Goal: Information Seeking & Learning: Learn about a topic

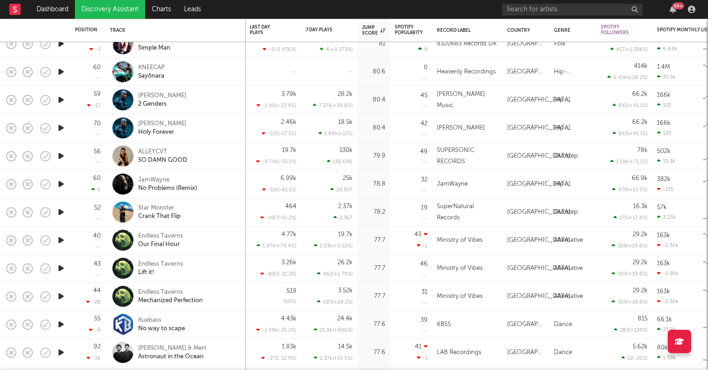
click at [64, 133] on icon "button" at bounding box center [61, 128] width 10 height 12
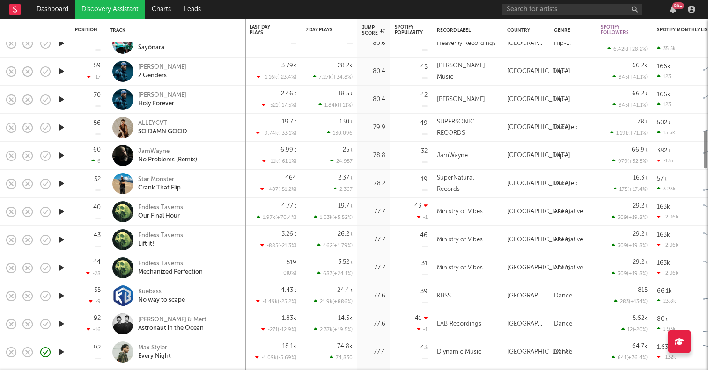
click at [62, 130] on icon "button" at bounding box center [61, 128] width 10 height 12
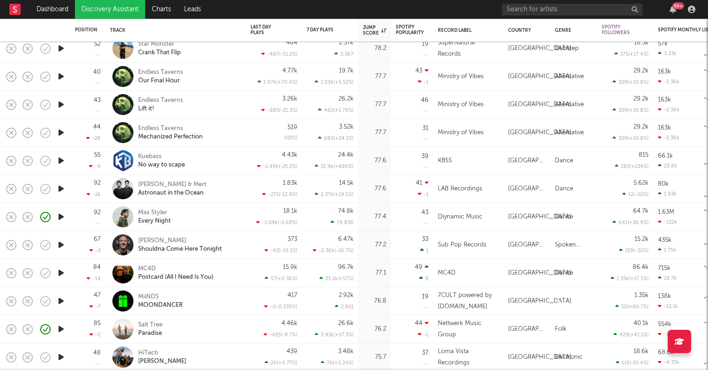
click at [60, 189] on icon "button" at bounding box center [61, 189] width 10 height 12
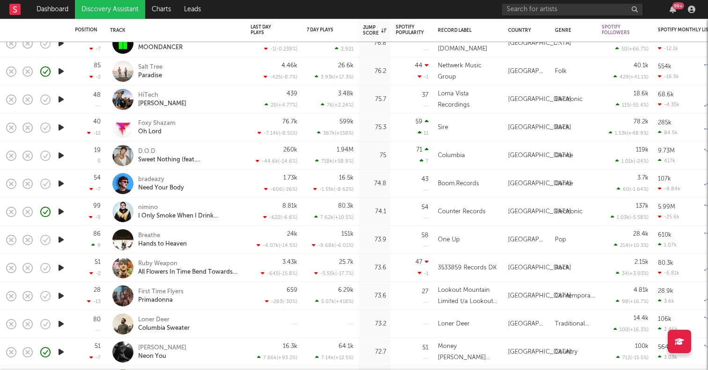
click at [59, 324] on icon "button" at bounding box center [61, 324] width 10 height 12
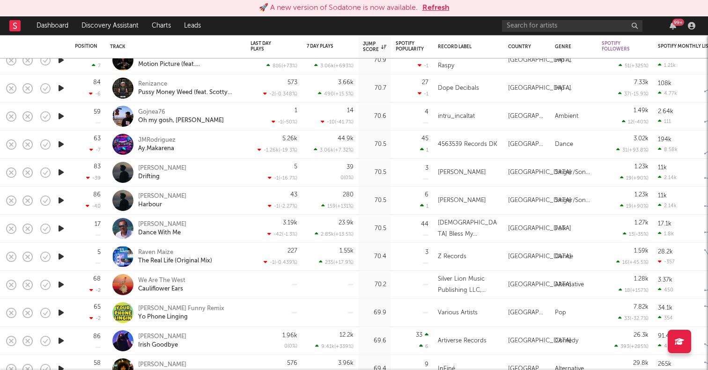
click at [432, 9] on button "Refresh" at bounding box center [435, 7] width 27 height 11
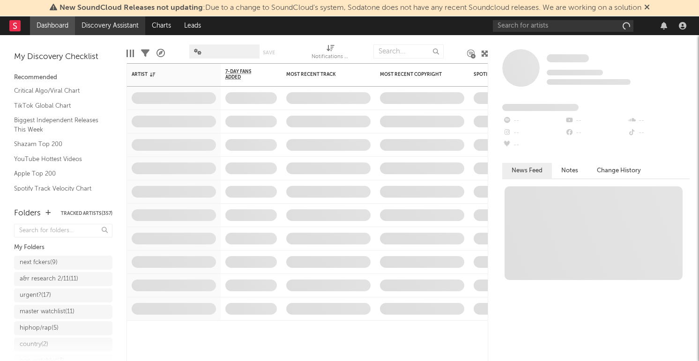
click at [118, 25] on link "Discovery Assistant" at bounding box center [110, 25] width 70 height 19
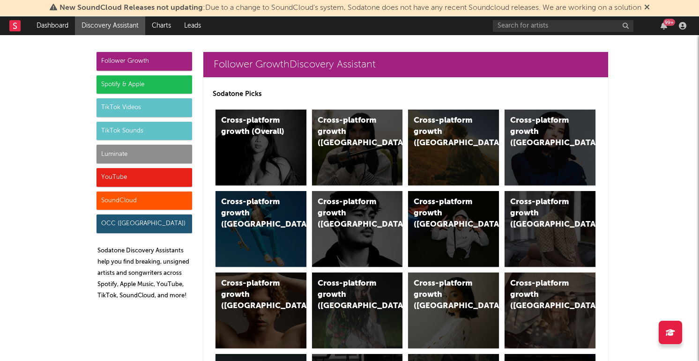
click at [144, 109] on div "TikTok Videos" at bounding box center [144, 107] width 96 height 19
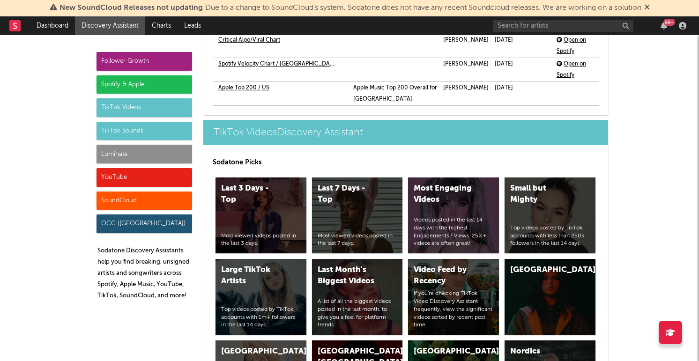
scroll to position [2368, 0]
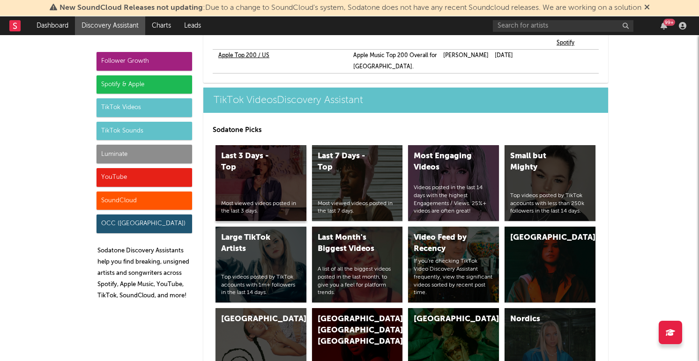
click at [255, 146] on div "Last 3 Days - Top Most viewed videos posted in the last 3 days." at bounding box center [260, 183] width 91 height 76
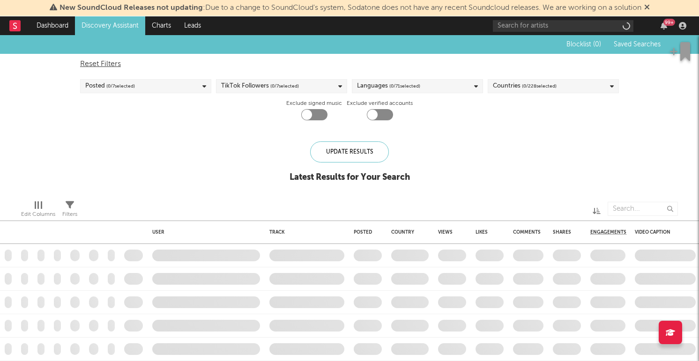
checkbox input "true"
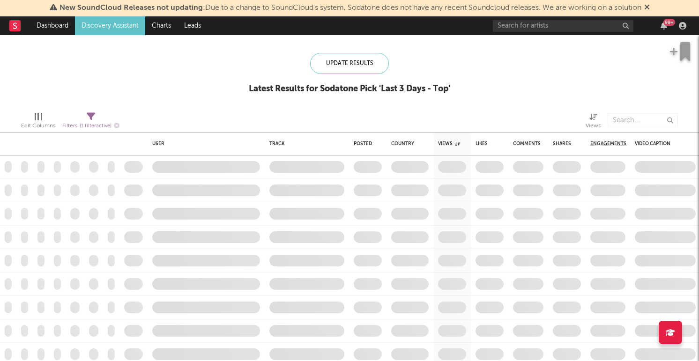
click at [650, 7] on icon at bounding box center [647, 6] width 6 height 7
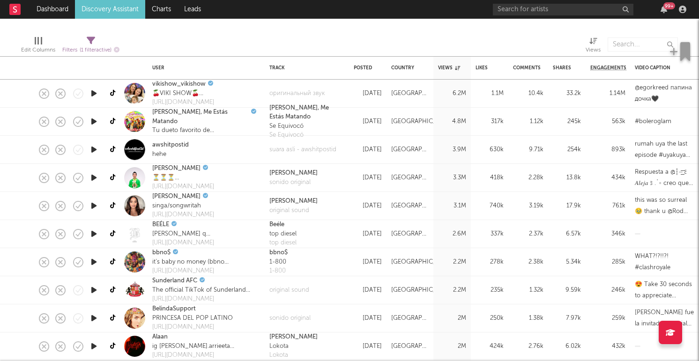
click at [95, 207] on icon "button" at bounding box center [94, 206] width 10 height 12
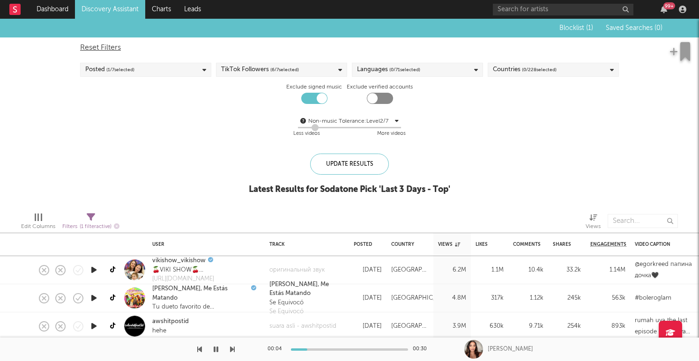
click at [520, 67] on div "Countries ( 0 / 228 selected)" at bounding box center [525, 69] width 64 height 11
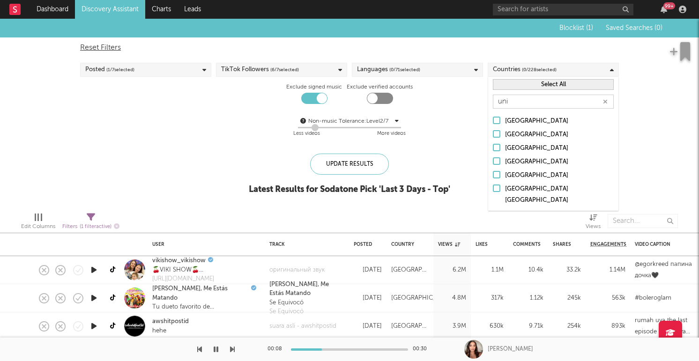
type input "uni"
click at [498, 175] on div at bounding box center [496, 174] width 7 height 7
click at [493, 175] on input "[GEOGRAPHIC_DATA]" at bounding box center [493, 175] width 0 height 11
click at [418, 161] on div "Update Results Latest Results for Your Search ' Last 3 Days - Top '" at bounding box center [349, 179] width 193 height 51
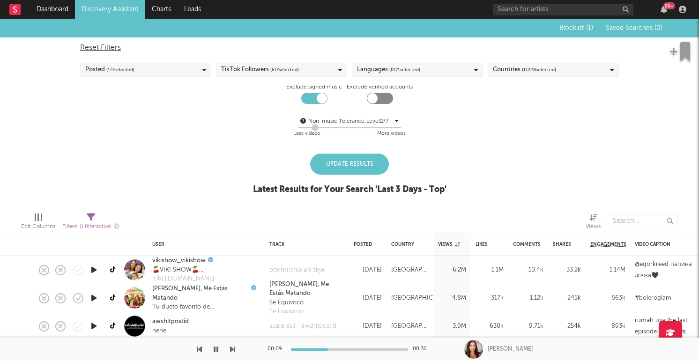
click at [358, 169] on div "Update Results" at bounding box center [349, 164] width 79 height 21
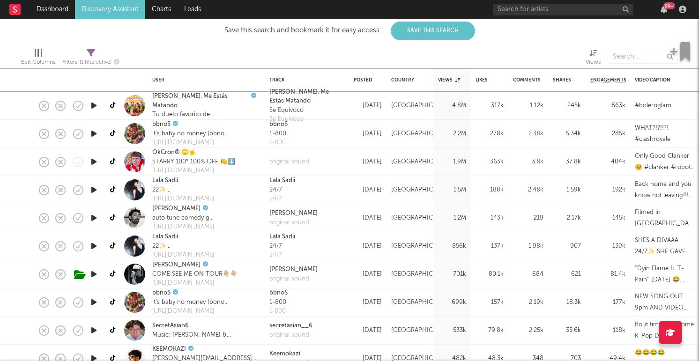
click at [94, 190] on icon "button" at bounding box center [94, 190] width 10 height 12
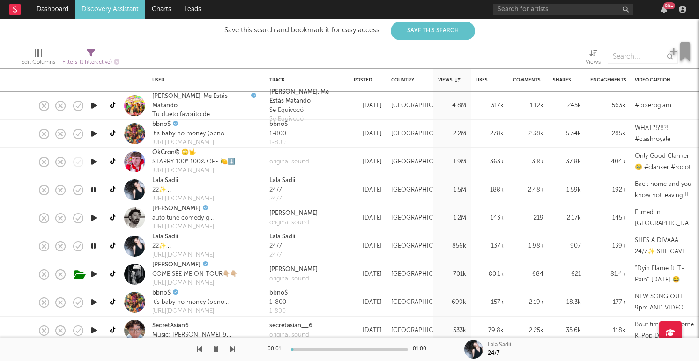
click at [159, 183] on link "Lala Sadii" at bounding box center [165, 180] width 26 height 9
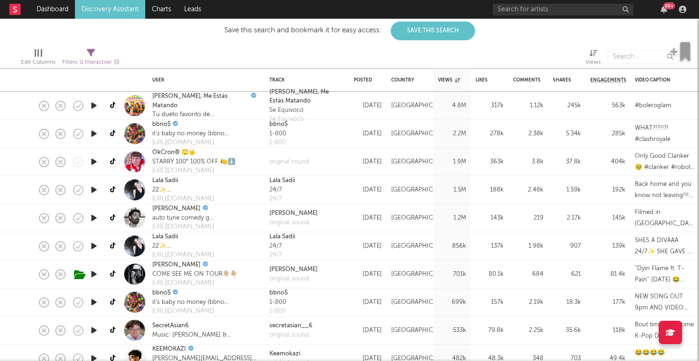
click at [91, 217] on icon "button" at bounding box center [94, 218] width 10 height 12
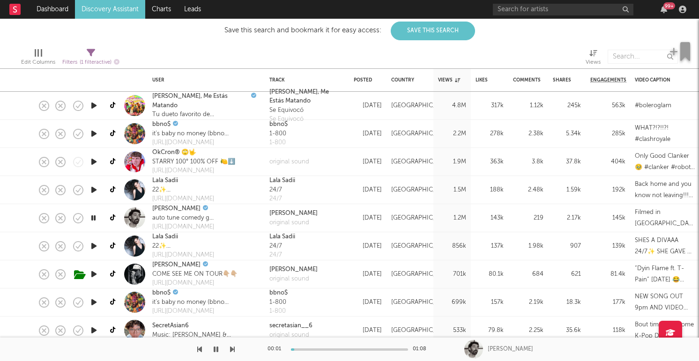
click at [92, 245] on icon "button" at bounding box center [94, 246] width 10 height 12
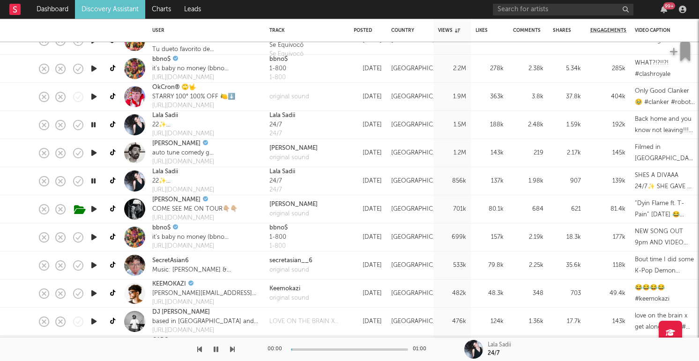
click at [91, 230] on div at bounding box center [93, 237] width 19 height 28
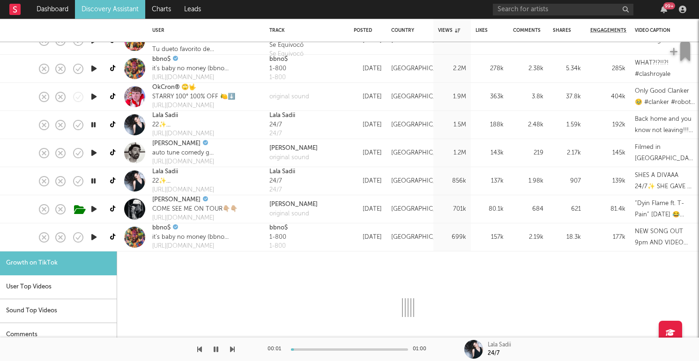
click at [94, 235] on icon "button" at bounding box center [94, 237] width 10 height 12
click at [255, 235] on div "bbno$ it’s baby no money (bbno$) presave the album 👇 https://broke.ffm.to/bbno" at bounding box center [206, 237] width 117 height 28
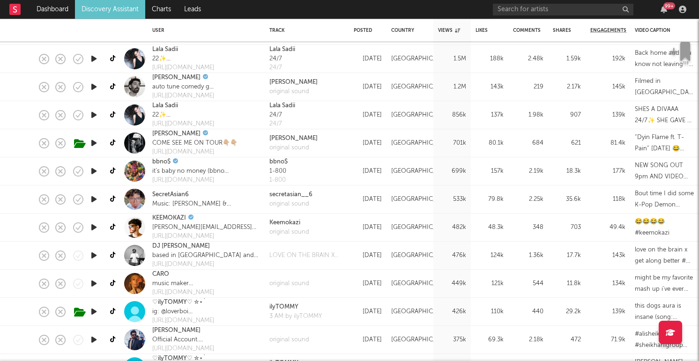
click at [92, 283] on icon "button" at bounding box center [94, 284] width 10 height 12
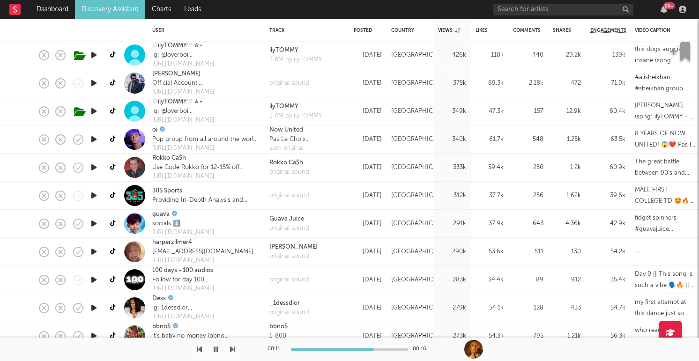
click at [94, 249] on icon "button" at bounding box center [94, 252] width 10 height 12
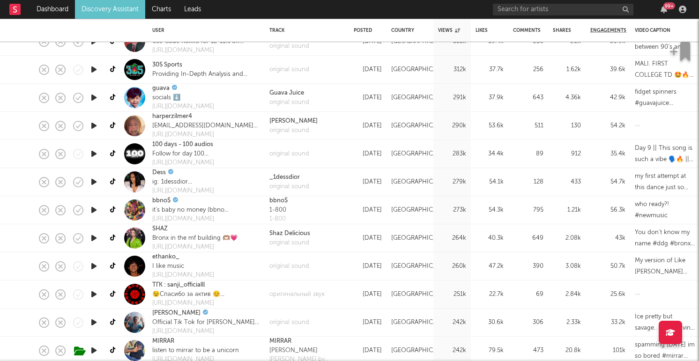
click at [91, 262] on icon "button" at bounding box center [94, 266] width 10 height 12
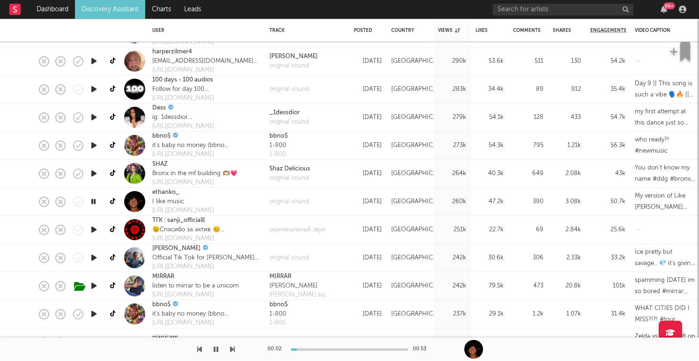
click at [94, 258] on icon "button" at bounding box center [94, 258] width 10 height 12
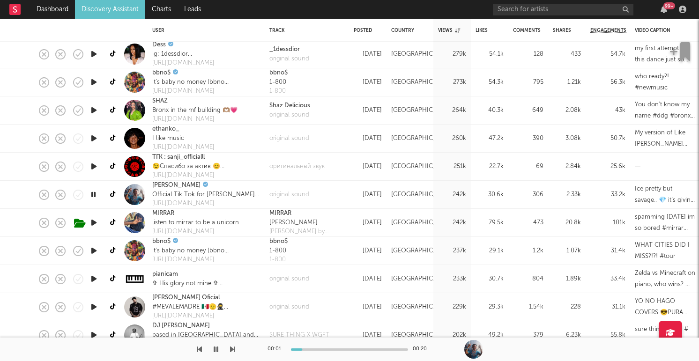
click at [96, 305] on icon "button" at bounding box center [94, 307] width 10 height 12
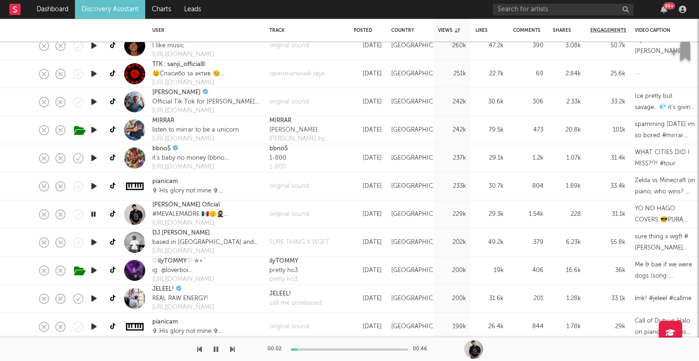
click at [91, 296] on icon "button" at bounding box center [94, 299] width 10 height 12
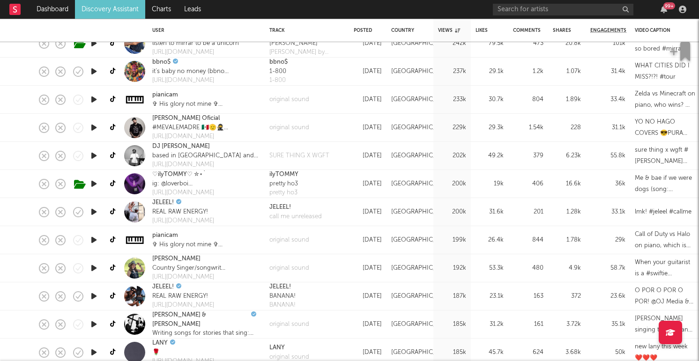
click at [94, 269] on icon "button" at bounding box center [94, 268] width 10 height 12
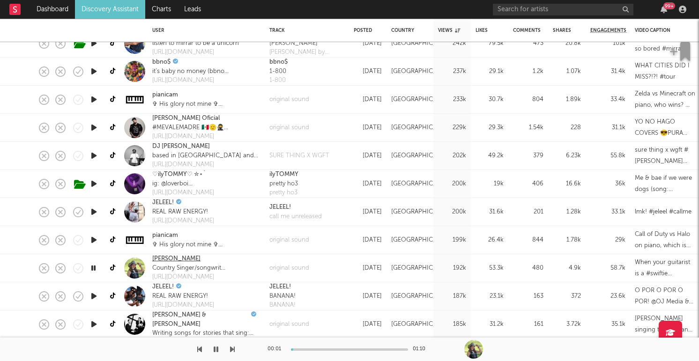
click at [170, 258] on link "Chelsea Biehl" at bounding box center [176, 258] width 48 height 9
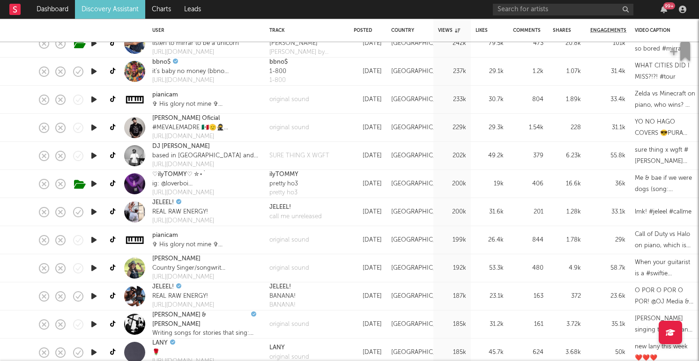
click at [93, 293] on icon "button" at bounding box center [94, 296] width 10 height 12
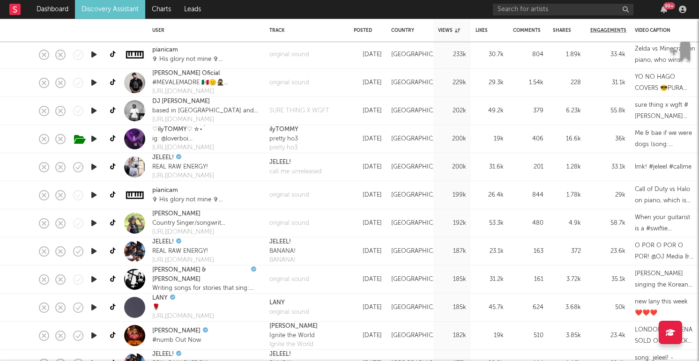
click at [94, 275] on icon "button" at bounding box center [94, 280] width 10 height 12
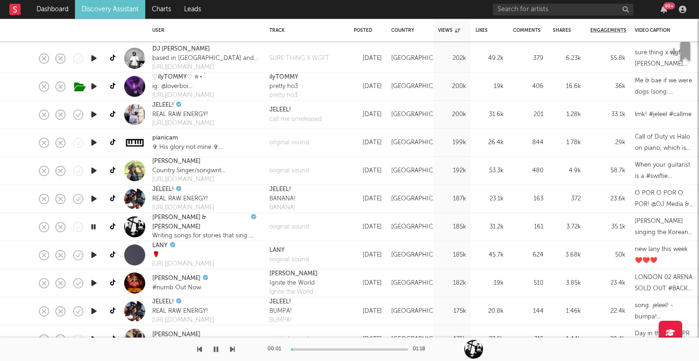
click at [94, 255] on icon "button" at bounding box center [94, 255] width 10 height 12
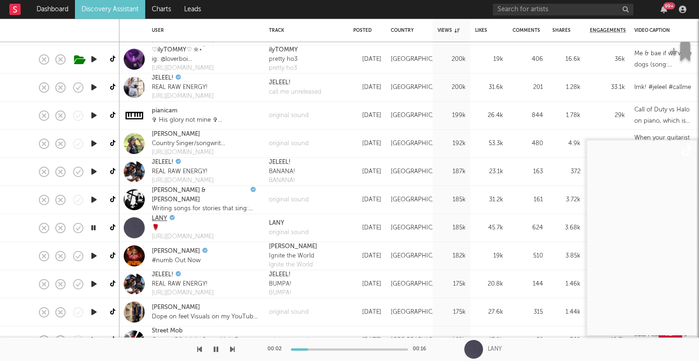
click at [161, 219] on link "LANY" at bounding box center [159, 218] width 15 height 9
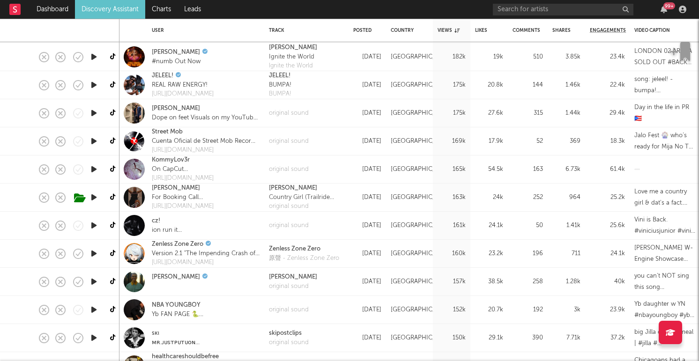
click at [95, 281] on icon "button" at bounding box center [94, 282] width 10 height 12
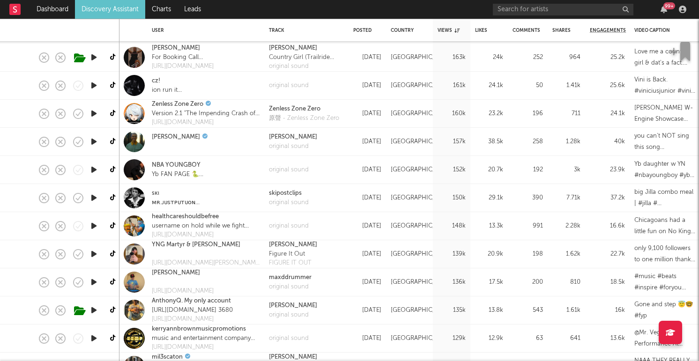
click at [94, 283] on icon "button" at bounding box center [94, 282] width 10 height 12
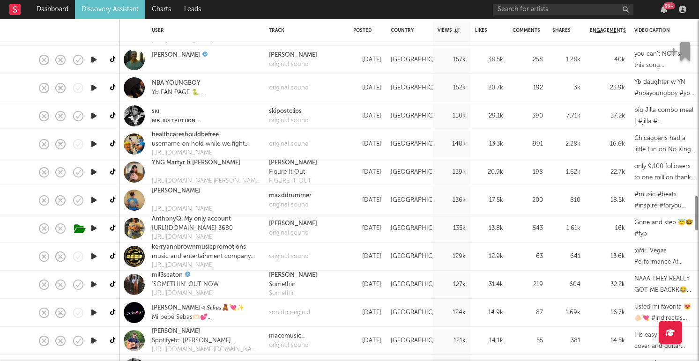
click at [94, 283] on icon "button" at bounding box center [94, 285] width 10 height 12
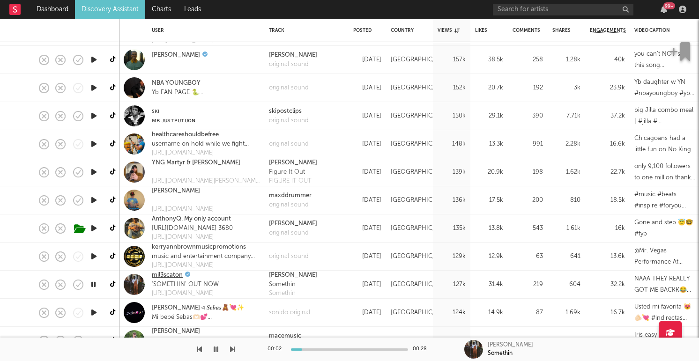
click at [159, 275] on link "mil3scaton" at bounding box center [167, 275] width 31 height 9
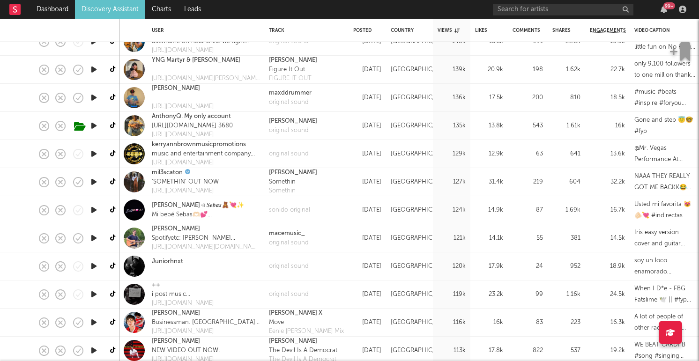
click at [93, 237] on icon "button" at bounding box center [94, 238] width 10 height 12
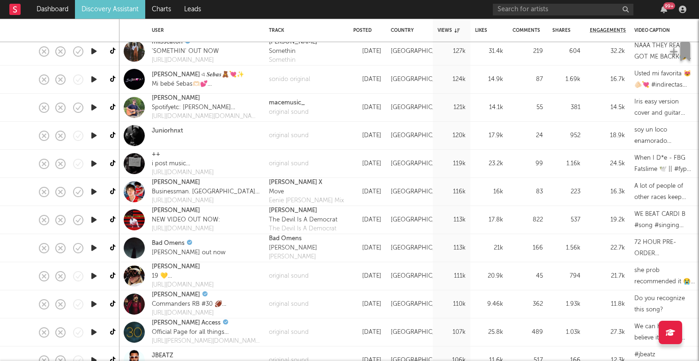
click at [94, 277] on icon "button" at bounding box center [94, 276] width 10 height 12
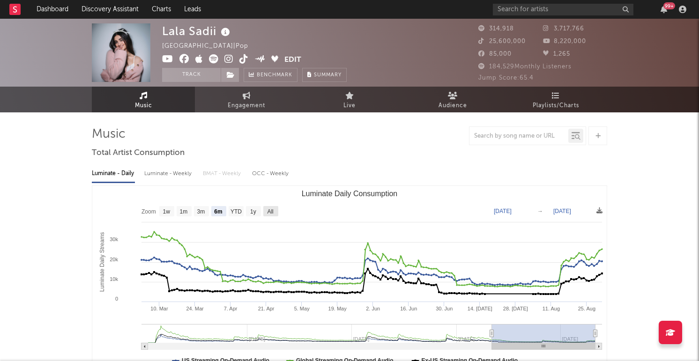
click at [270, 215] on rect "Luminate Daily Consumption" at bounding box center [270, 211] width 15 height 10
select select "All"
type input "2023-07-11"
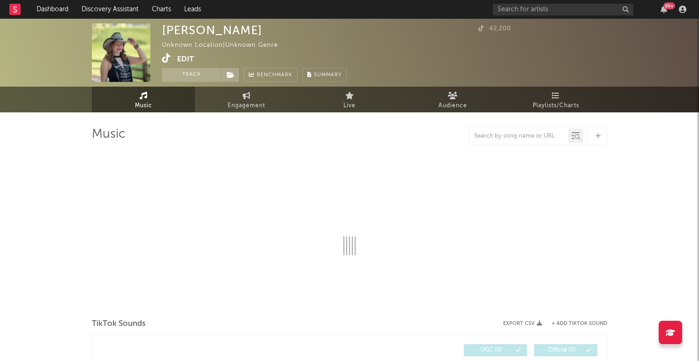
select select "1w"
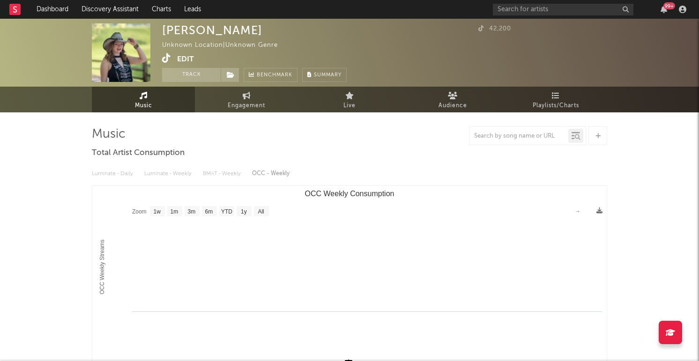
click at [170, 61] on icon at bounding box center [166, 57] width 9 height 9
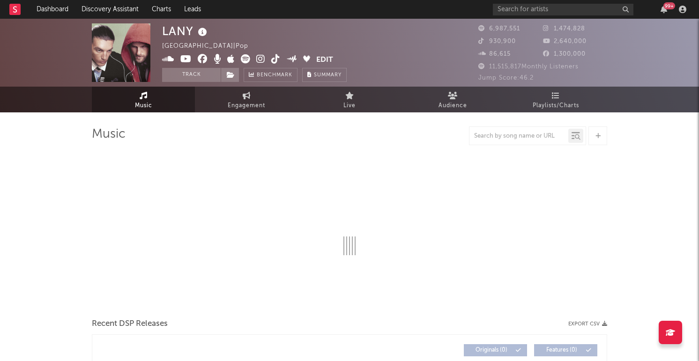
select select "6m"
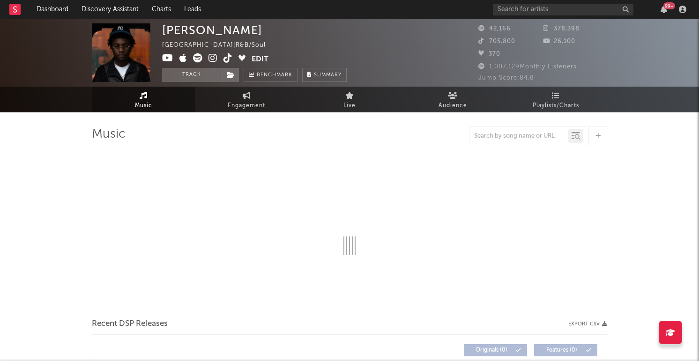
select select "1w"
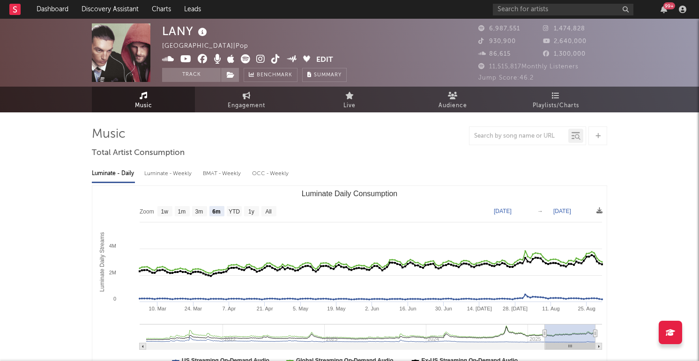
select select "6m"
drag, startPoint x: 0, startPoint y: 0, endPoint x: 524, endPoint y: 9, distance: 524.1
click at [524, 9] on input "text" at bounding box center [563, 10] width 140 height 12
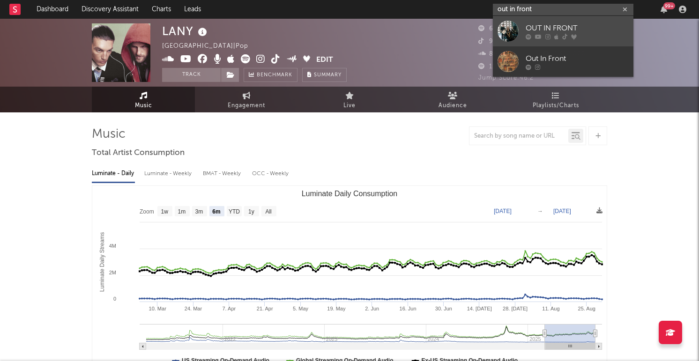
type input "out in front"
click at [508, 29] on div at bounding box center [507, 31] width 21 height 21
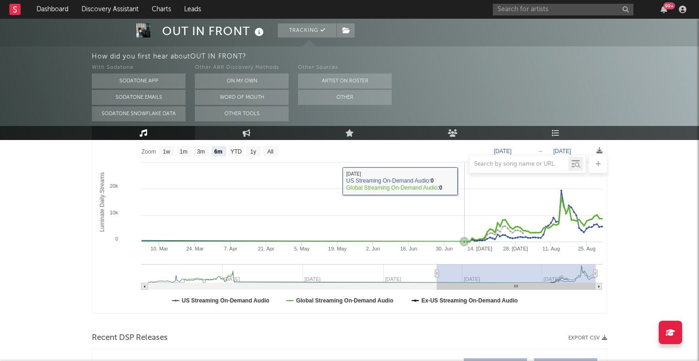
scroll to position [81, 0]
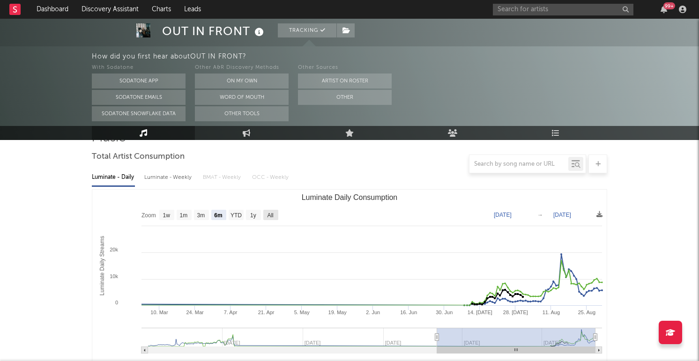
click at [269, 212] on text "All" at bounding box center [270, 215] width 6 height 7
select select "All"
type input "2024-04-07"
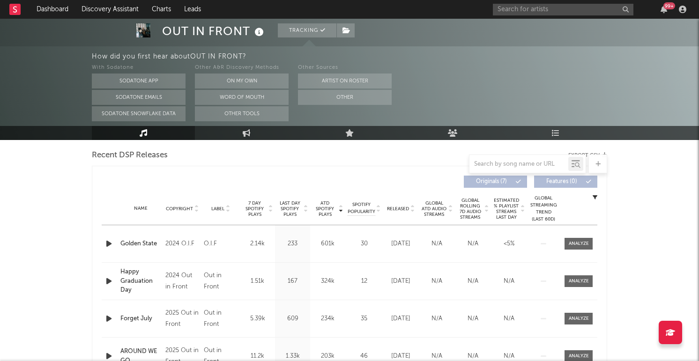
scroll to position [342, 0]
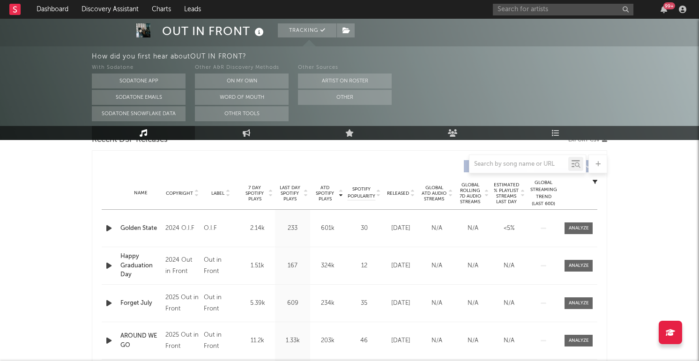
click at [397, 198] on div "Name Copyright Label Album Names Composer Names 7 Day Spotify Plays Last Day Sp…" at bounding box center [349, 193] width 495 height 33
click at [397, 192] on span "Released" at bounding box center [398, 194] width 22 height 6
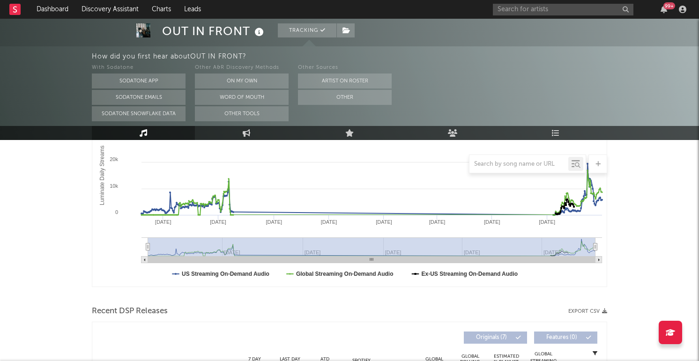
scroll to position [0, 0]
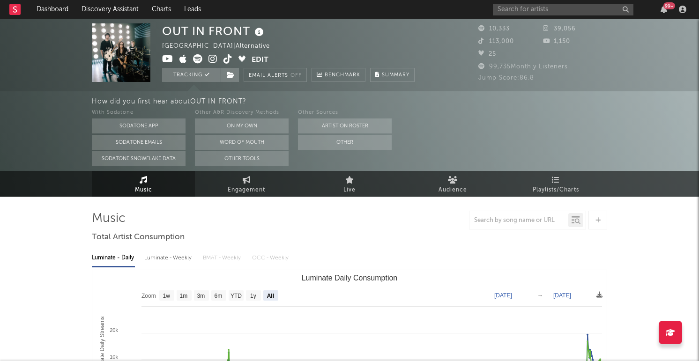
click at [225, 57] on icon at bounding box center [227, 58] width 9 height 9
click at [523, 5] on input "text" at bounding box center [563, 10] width 140 height 12
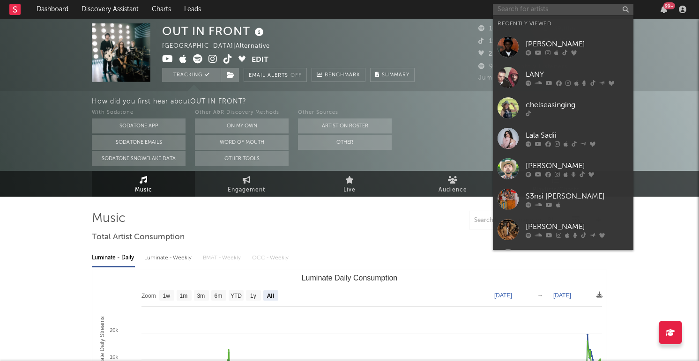
paste input "https://www.instagram.com/abigailmaemusic"
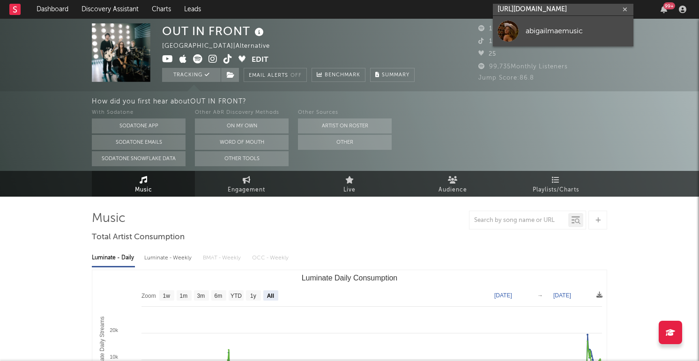
type input "https://www.instagram.com/abigailmaemusic"
click at [509, 26] on div at bounding box center [507, 31] width 21 height 21
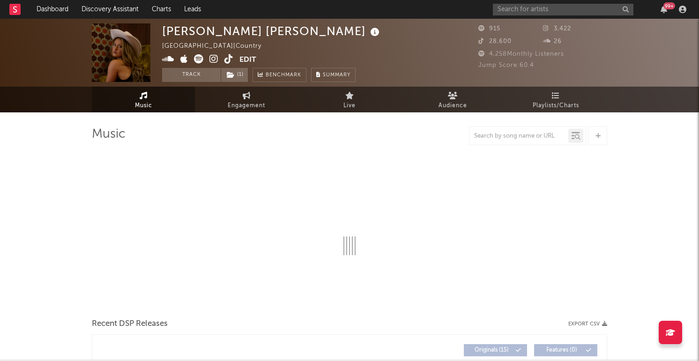
select select "1w"
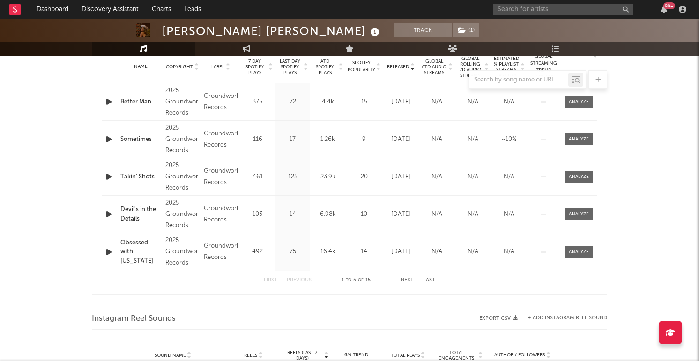
scroll to position [126, 0]
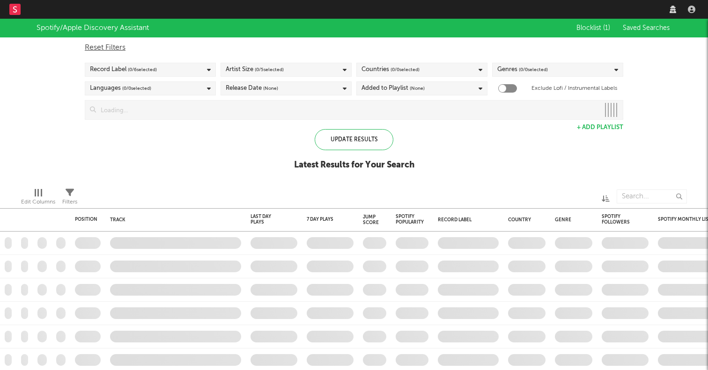
checkbox input "true"
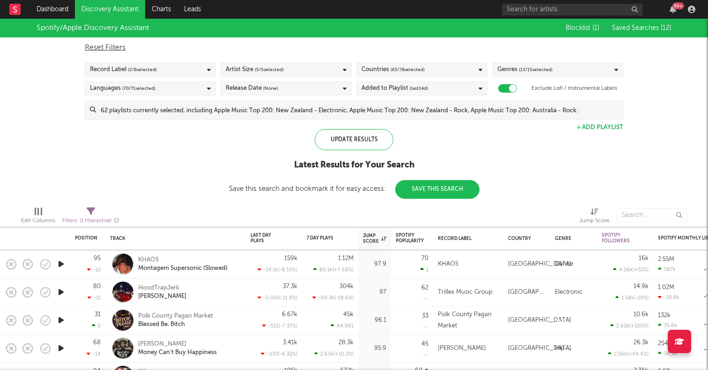
click at [640, 184] on div "Spotify/Apple Discovery Assistant Blocklist ( 1 ) Saved Searches ( 12 ) Reset F…" at bounding box center [354, 109] width 708 height 180
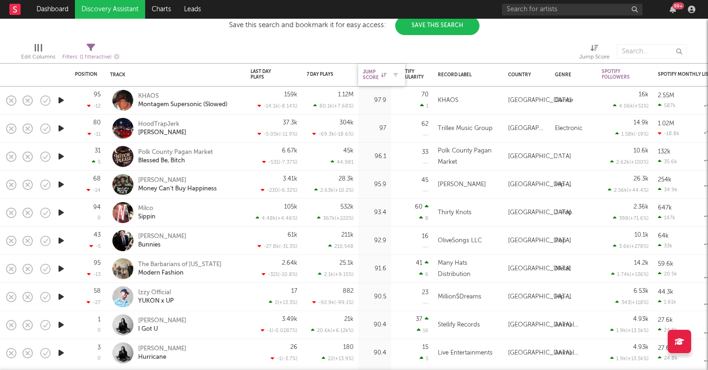
click at [366, 73] on div "Jump Score" at bounding box center [374, 74] width 23 height 11
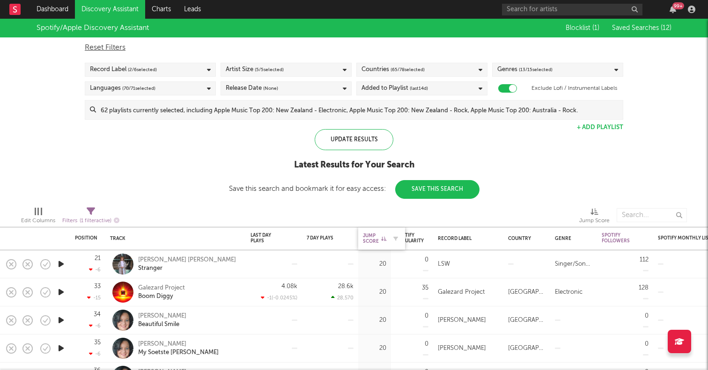
click at [368, 235] on div "Jump Score" at bounding box center [374, 238] width 23 height 11
